Goal: Information Seeking & Learning: Learn about a topic

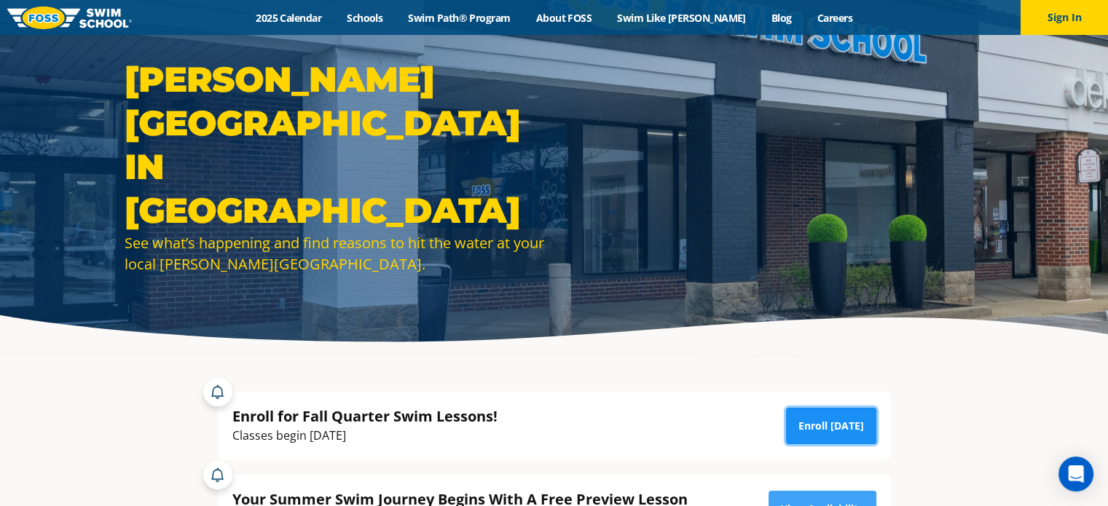
click at [826, 431] on link "Enroll [DATE]" at bounding box center [831, 426] width 90 height 36
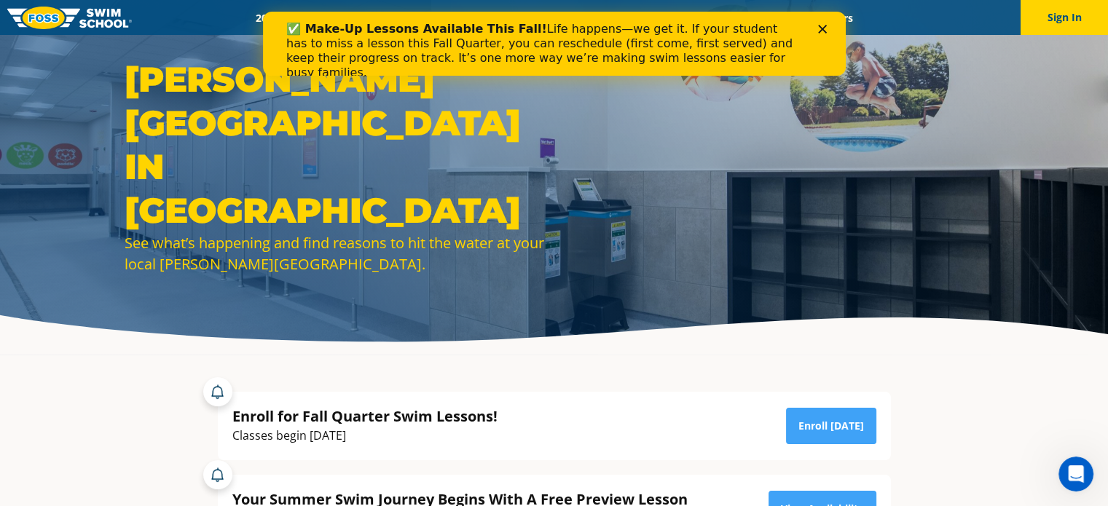
click at [826, 36] on div "✅ Make-Up Lessons Available This Fall! Life happens—we get it. If your student …" at bounding box center [553, 50] width 583 height 67
click at [823, 28] on icon "Close" at bounding box center [822, 29] width 9 height 9
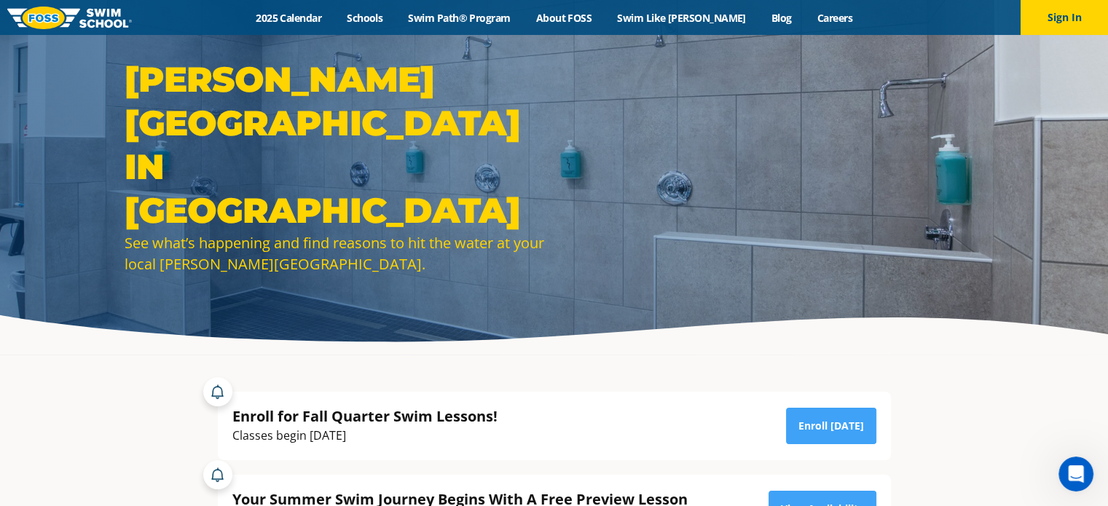
click at [95, 15] on img at bounding box center [69, 18] width 125 height 23
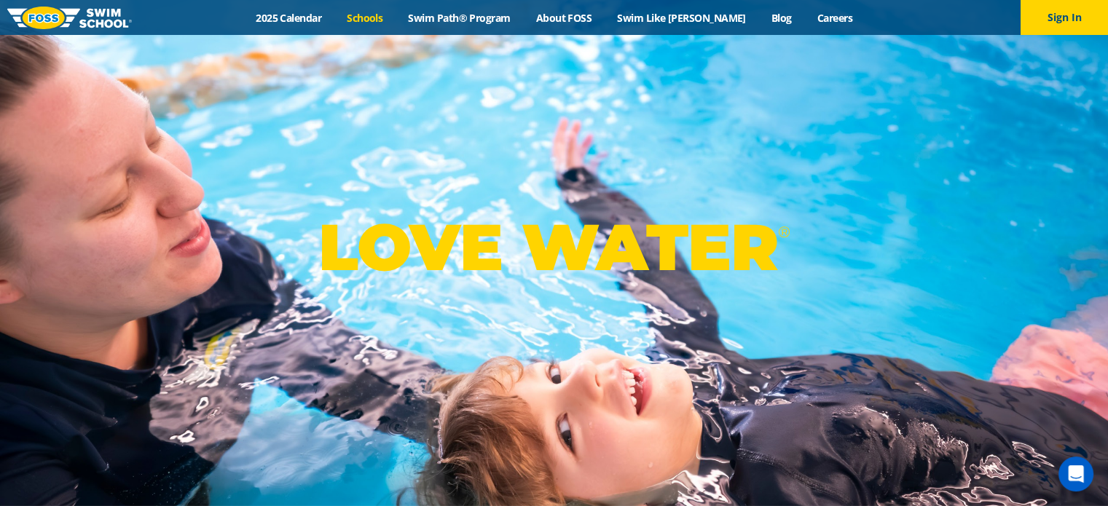
click at [375, 17] on link "Schools" at bounding box center [364, 18] width 61 height 14
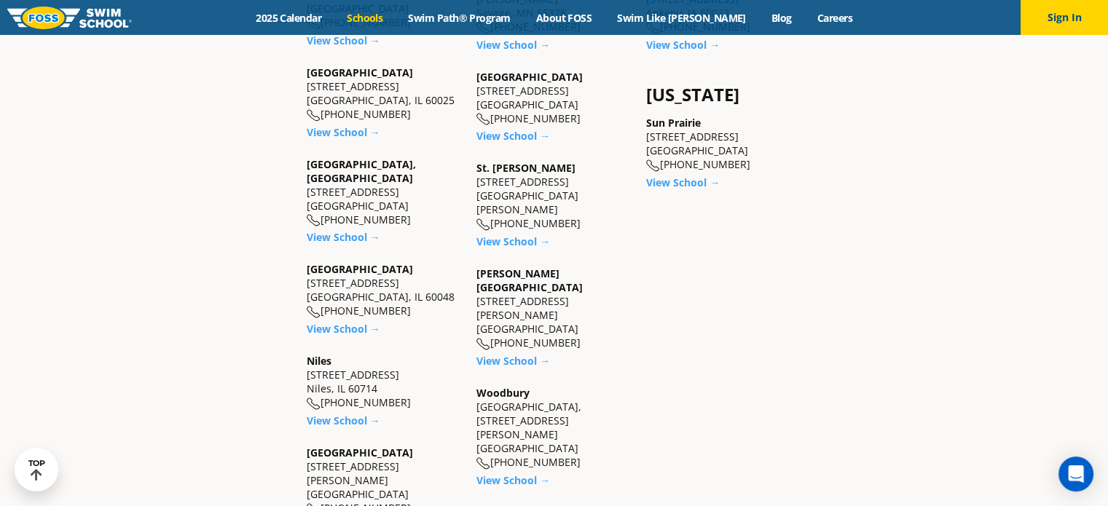
scroll to position [1336, 0]
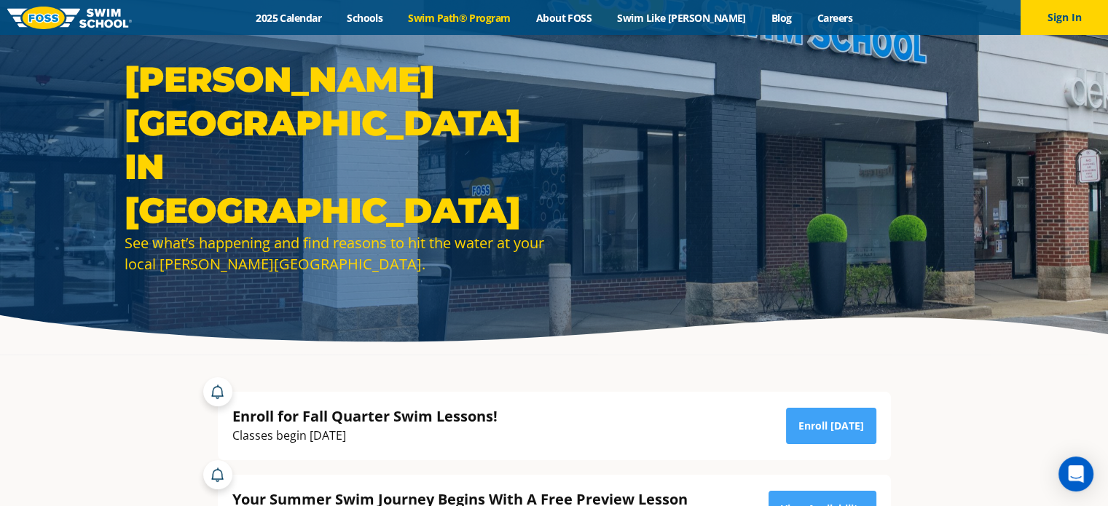
click at [483, 11] on link "Swim Path® Program" at bounding box center [460, 18] width 128 height 14
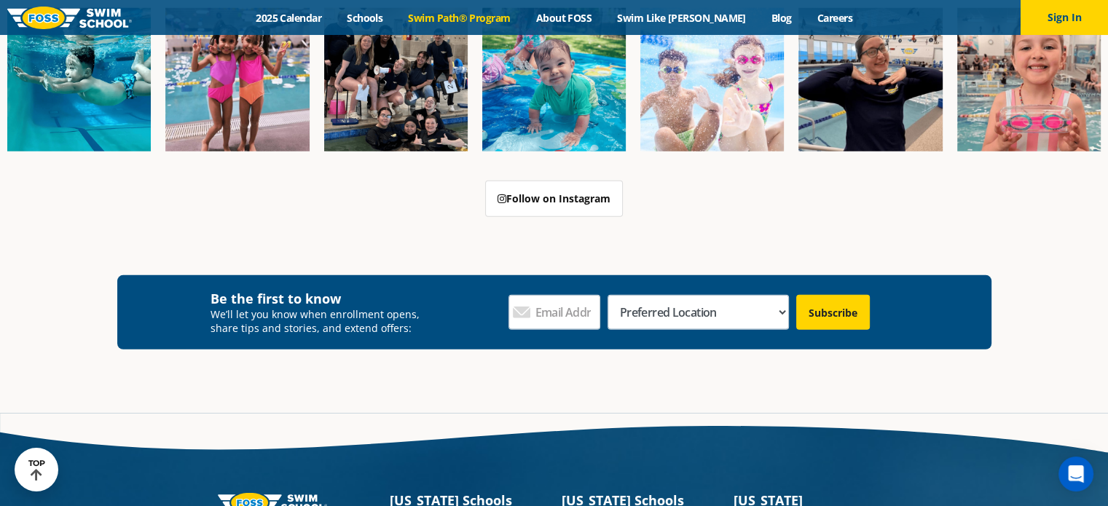
scroll to position [4321, 0]
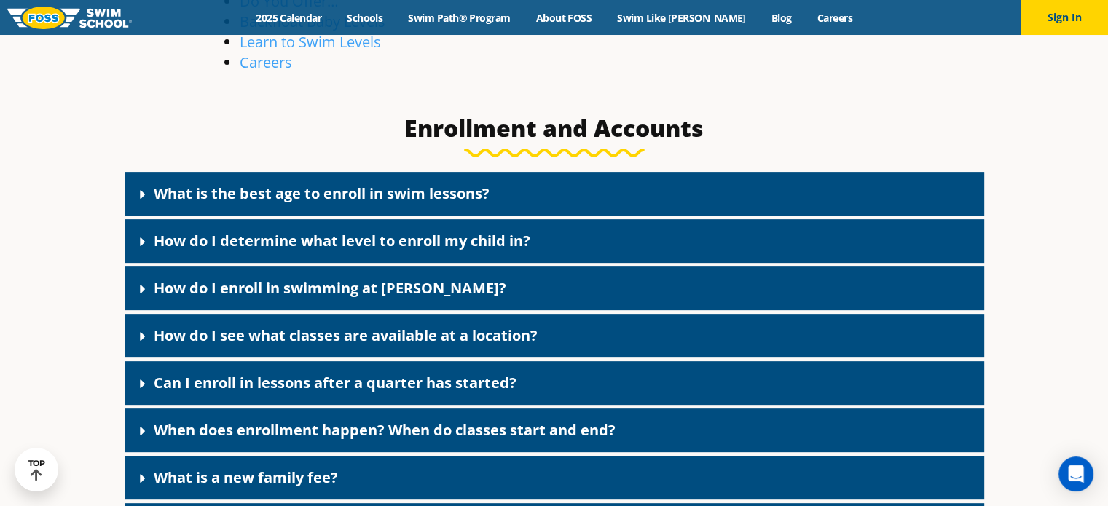
scroll to position [729, 0]
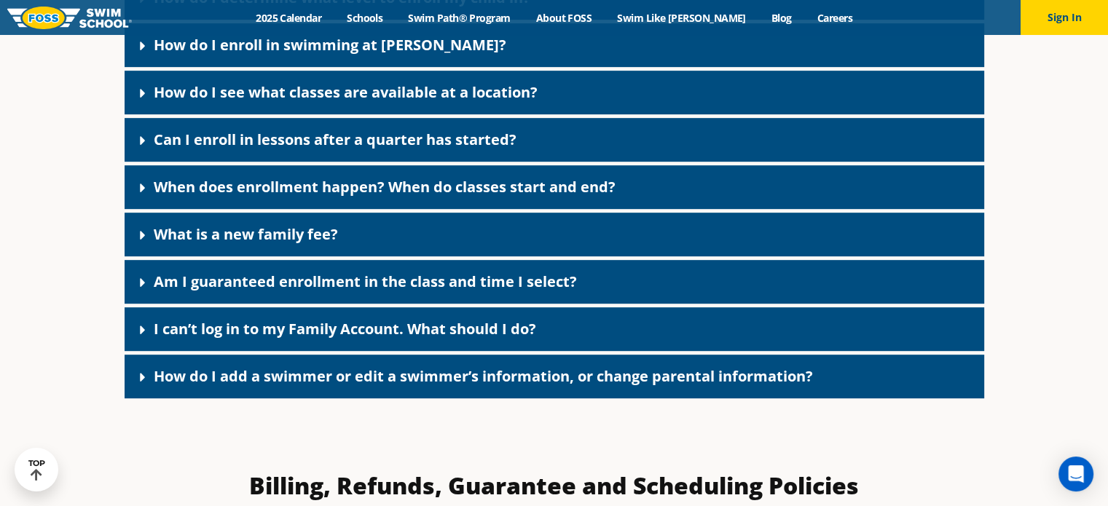
click at [239, 239] on link "What is a new family fee?" at bounding box center [246, 234] width 184 height 20
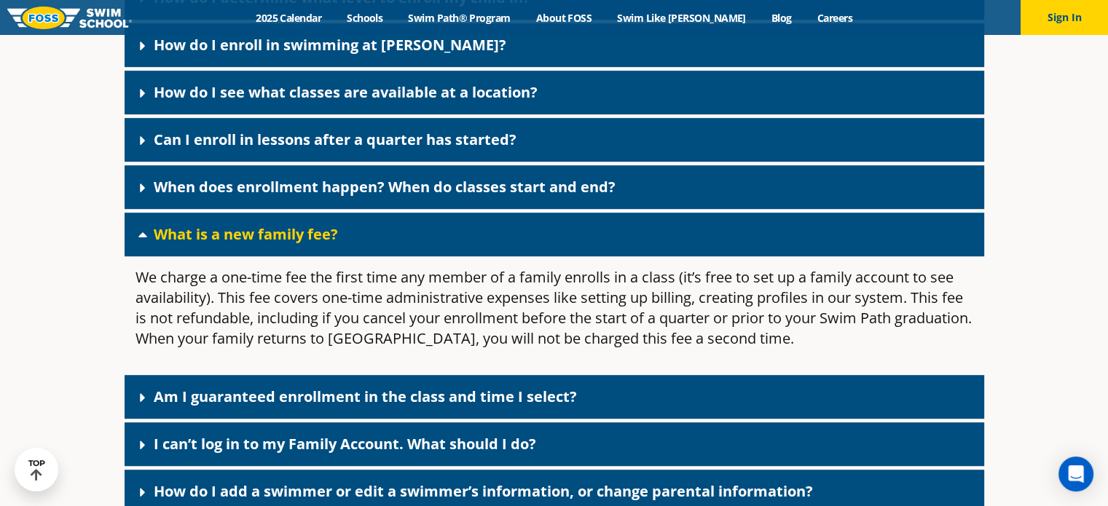
scroll to position [1093, 0]
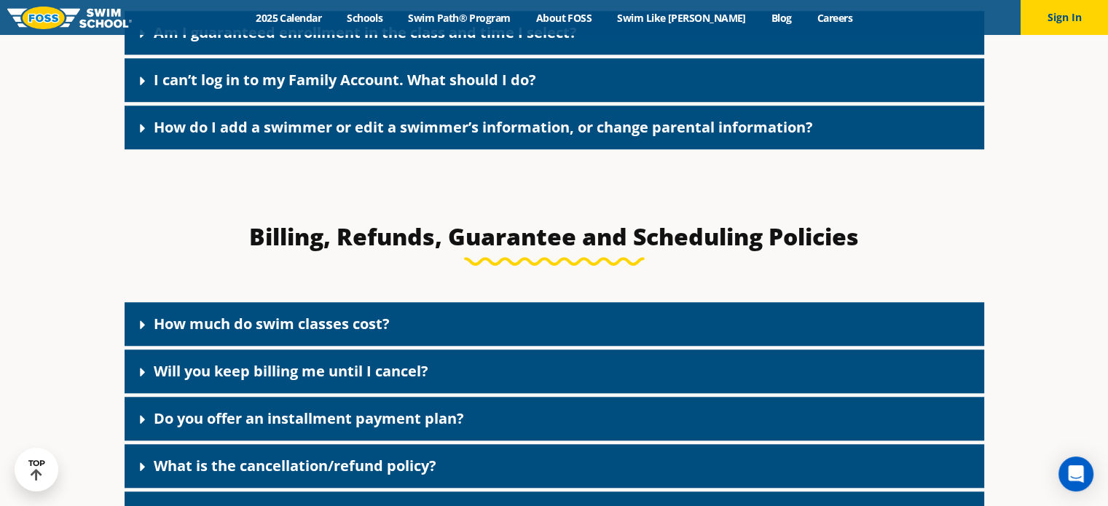
click at [291, 331] on link "How much do swim classes cost?" at bounding box center [272, 324] width 236 height 20
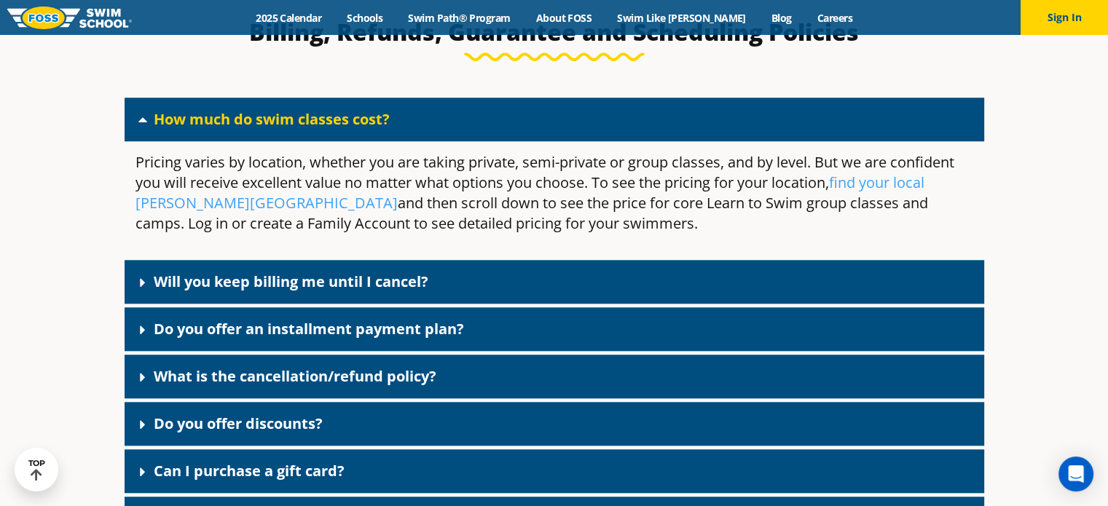
scroll to position [1336, 0]
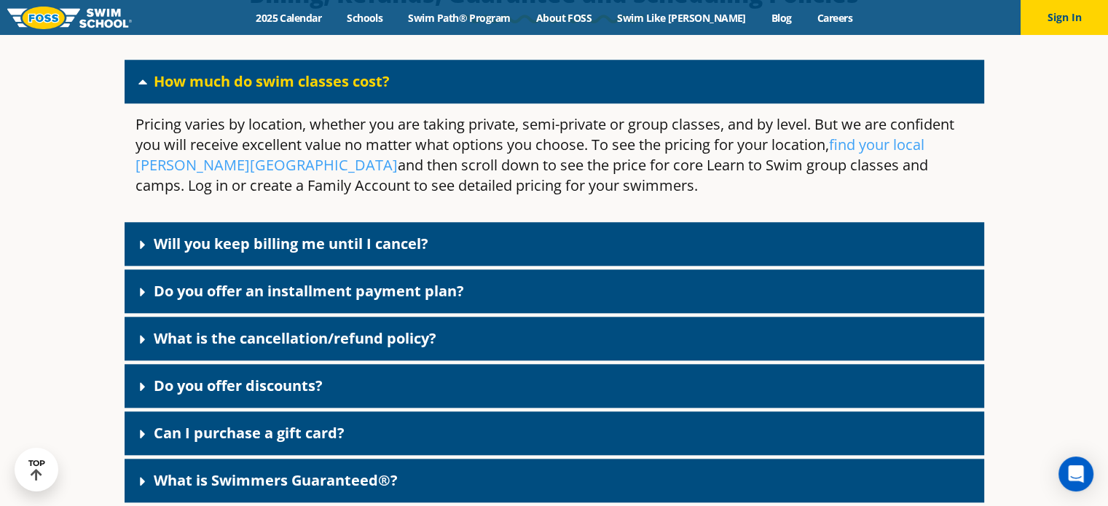
click at [305, 299] on link "Do you offer an installment payment plan?" at bounding box center [309, 291] width 310 height 20
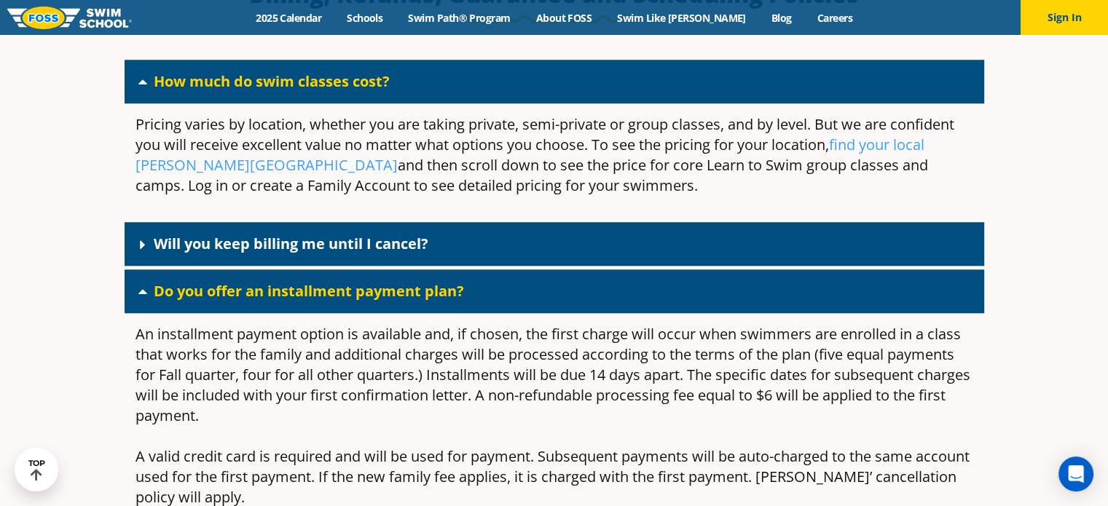
click at [305, 299] on link "Do you offer an installment payment plan?" at bounding box center [309, 291] width 310 height 20
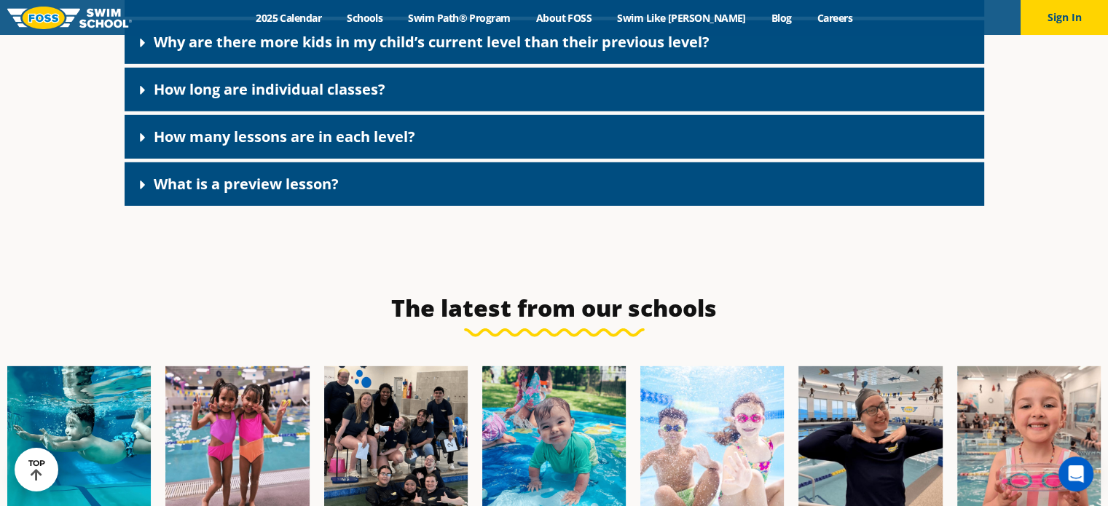
scroll to position [3098, 0]
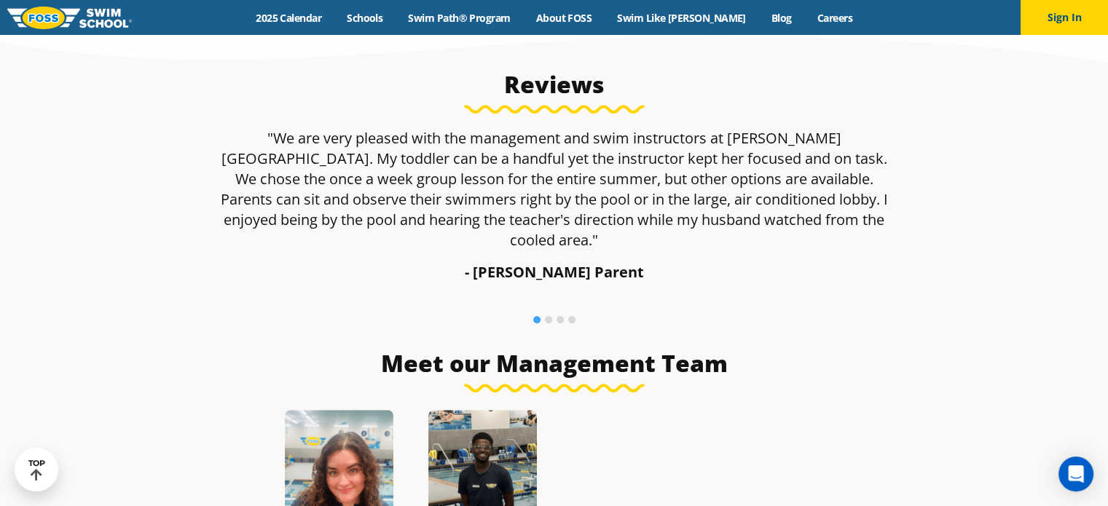
scroll to position [121, 0]
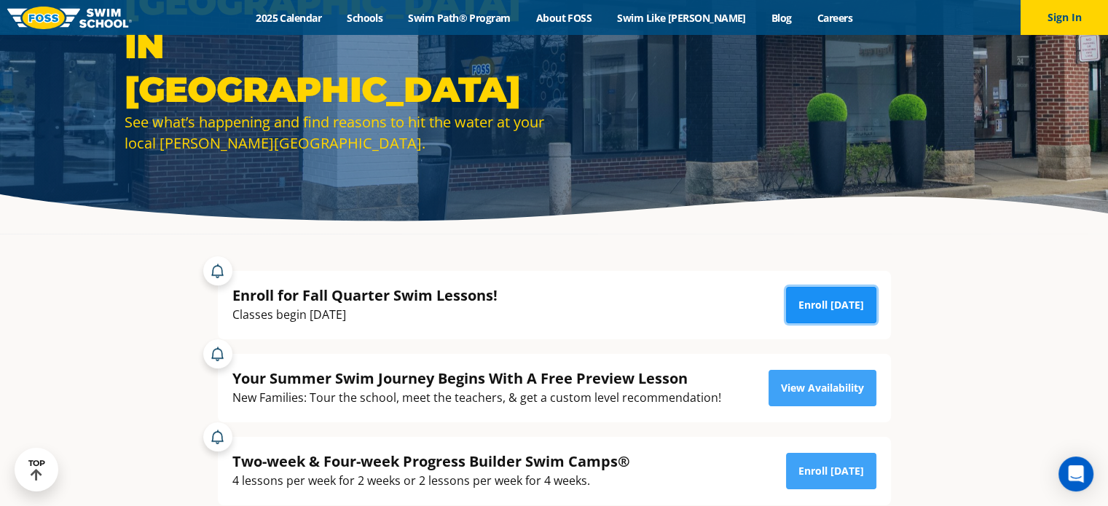
click at [864, 307] on link "Enroll [DATE]" at bounding box center [831, 305] width 90 height 36
